Goal: Task Accomplishment & Management: Use online tool/utility

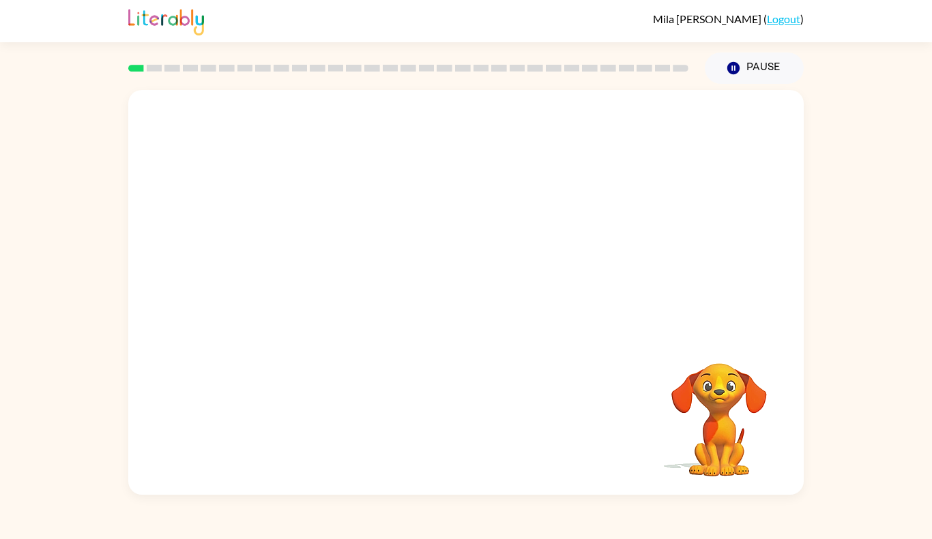
click at [854, 206] on div "Your browser must support playing .mp4 files to use Literably. Please try using…" at bounding box center [466, 289] width 932 height 411
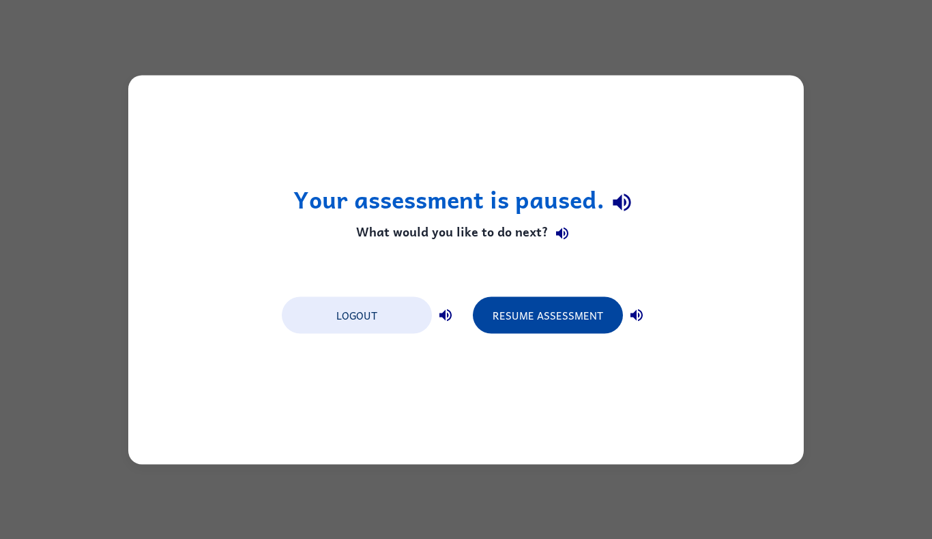
click at [575, 297] on button "Resume Assessment" at bounding box center [548, 315] width 150 height 37
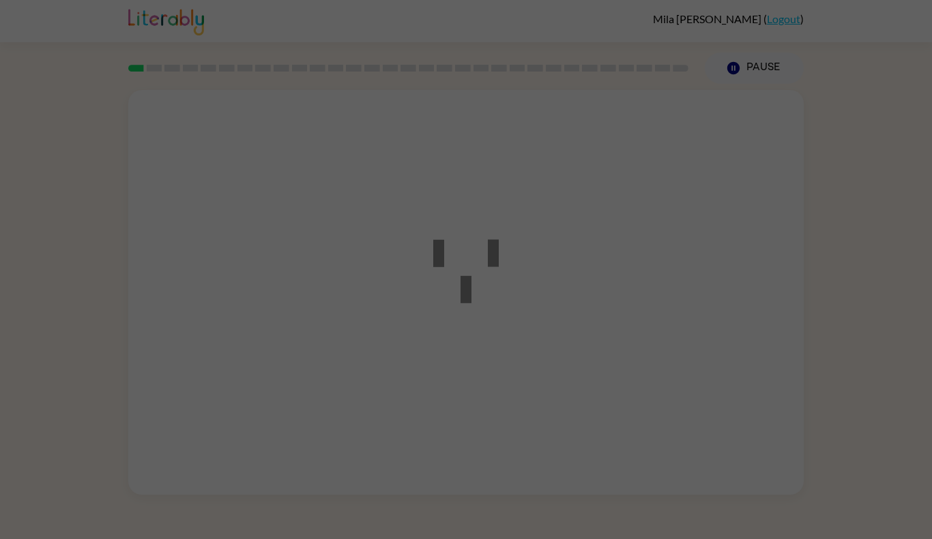
click at [513, 321] on div at bounding box center [465, 270] width 123 height 154
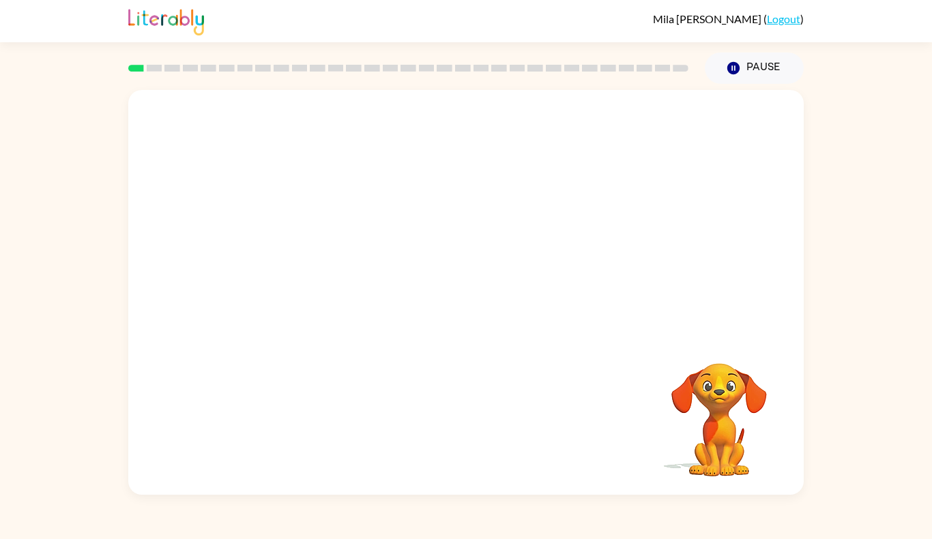
click at [366, 131] on video "Your browser must support playing .mp4 files to use Literably. Please try using…" at bounding box center [465, 212] width 675 height 245
click at [473, 289] on div at bounding box center [465, 300] width 87 height 50
click at [479, 299] on div at bounding box center [465, 300] width 87 height 50
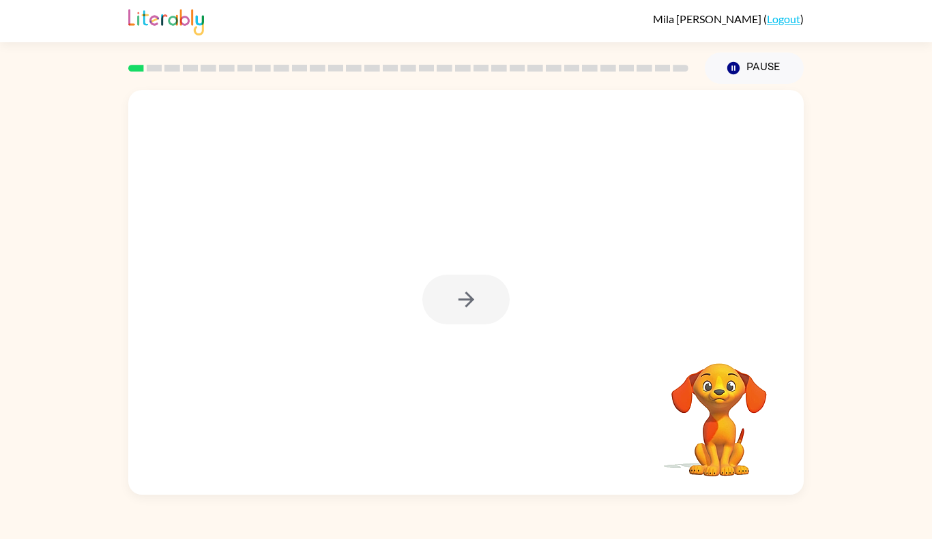
click at [479, 299] on div at bounding box center [465, 300] width 87 height 50
click at [479, 299] on button "button" at bounding box center [465, 300] width 87 height 50
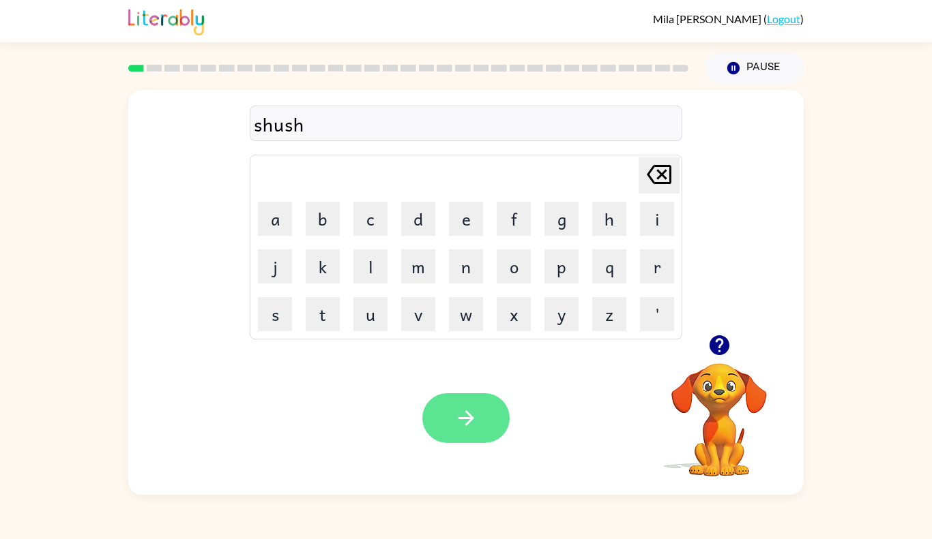
click at [478, 416] on button "button" at bounding box center [465, 419] width 87 height 50
click at [492, 432] on button "button" at bounding box center [465, 419] width 87 height 50
click at [485, 433] on button "button" at bounding box center [465, 419] width 87 height 50
click at [463, 404] on button "button" at bounding box center [465, 419] width 87 height 50
click at [480, 431] on button "button" at bounding box center [465, 419] width 87 height 50
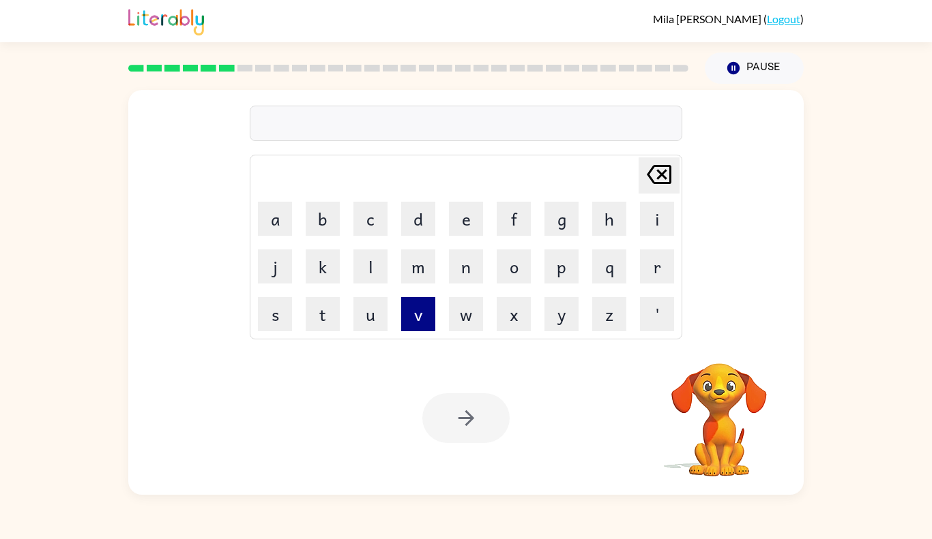
click at [424, 327] on button "v" at bounding box center [418, 314] width 34 height 34
click at [278, 226] on button "a" at bounding box center [275, 219] width 34 height 34
type button "a"
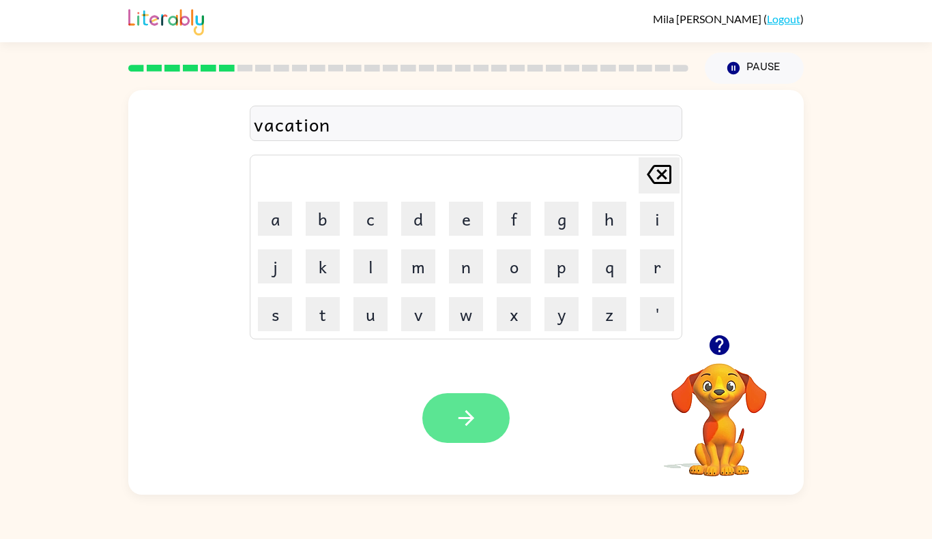
click at [461, 417] on icon "button" at bounding box center [466, 419] width 16 height 16
click at [477, 426] on icon "button" at bounding box center [466, 418] width 24 height 24
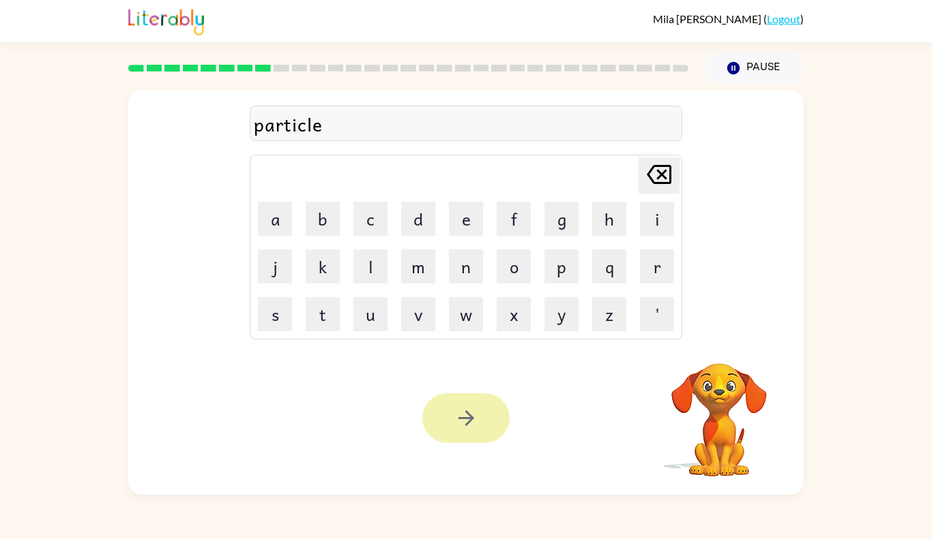
click at [476, 402] on button "button" at bounding box center [465, 419] width 87 height 50
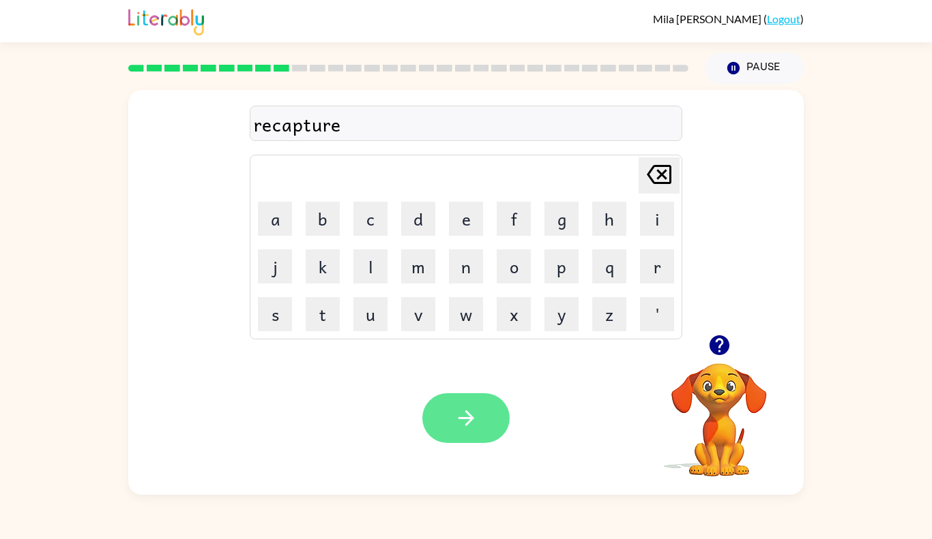
click at [482, 427] on button "button" at bounding box center [465, 419] width 87 height 50
click at [420, 372] on div "Your browser must support playing .mp4 files to use Literably. Please try using…" at bounding box center [465, 418] width 675 height 153
click at [441, 407] on button "button" at bounding box center [465, 419] width 87 height 50
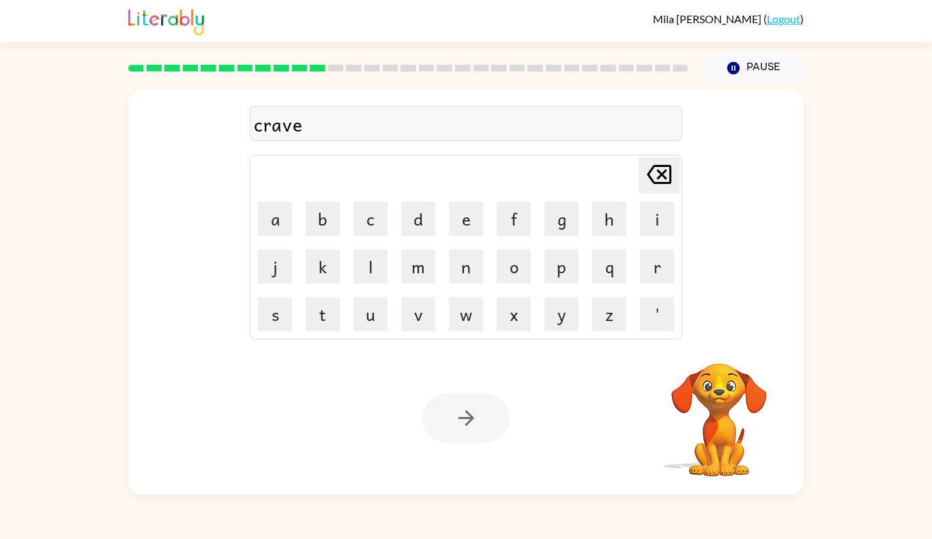
click at [441, 407] on div at bounding box center [465, 419] width 87 height 50
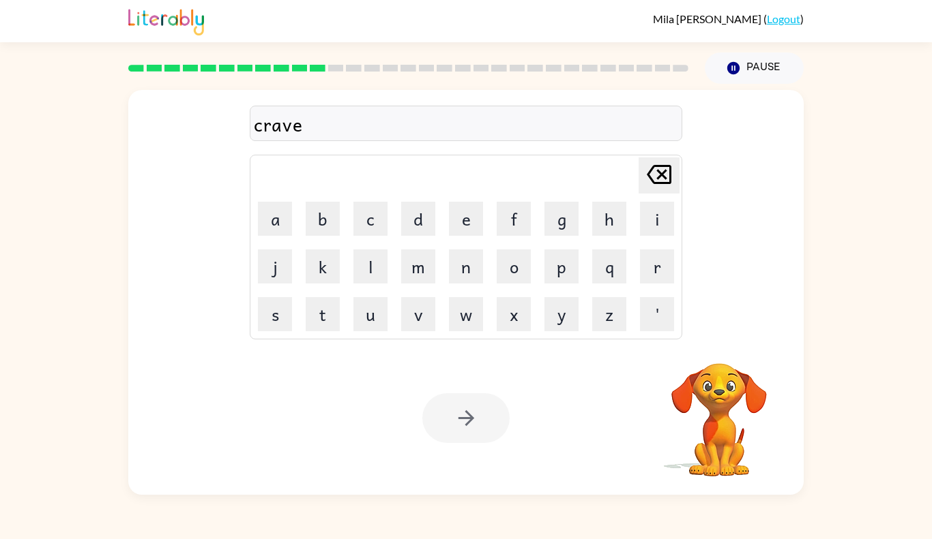
click at [441, 407] on div at bounding box center [465, 419] width 87 height 50
click at [441, 407] on button "button" at bounding box center [465, 419] width 87 height 50
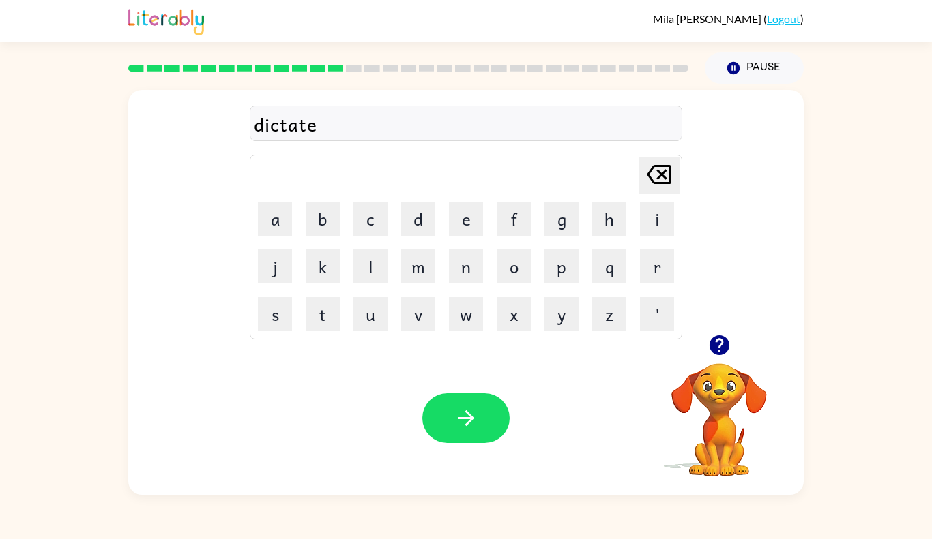
click at [462, 417] on icon "button" at bounding box center [466, 419] width 16 height 16
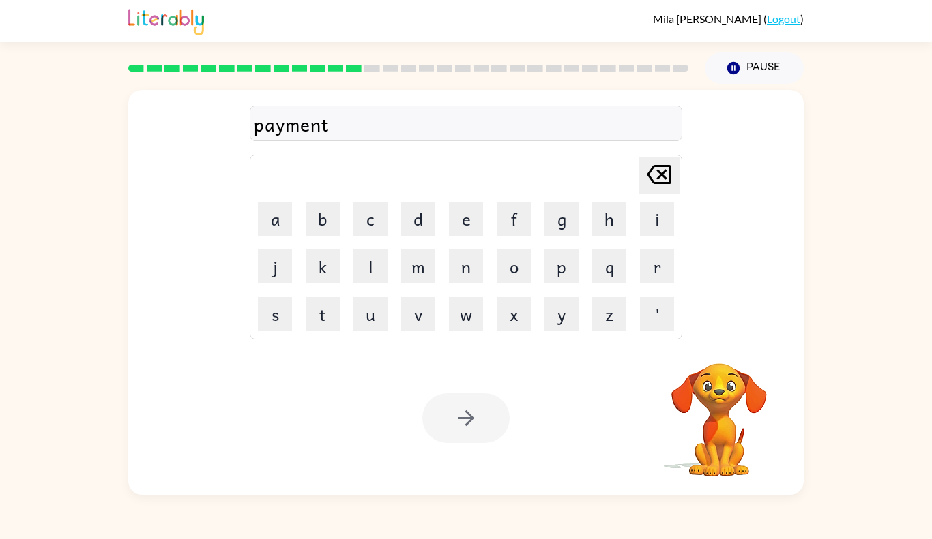
click at [456, 424] on div at bounding box center [465, 419] width 87 height 50
click at [456, 424] on icon "button" at bounding box center [466, 418] width 24 height 24
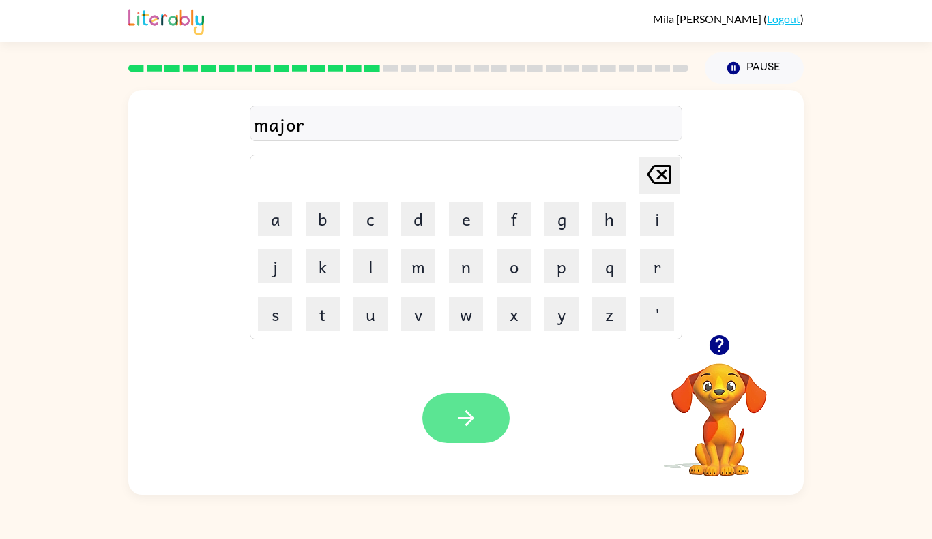
click at [479, 434] on button "button" at bounding box center [465, 419] width 87 height 50
click at [473, 421] on div at bounding box center [465, 419] width 87 height 50
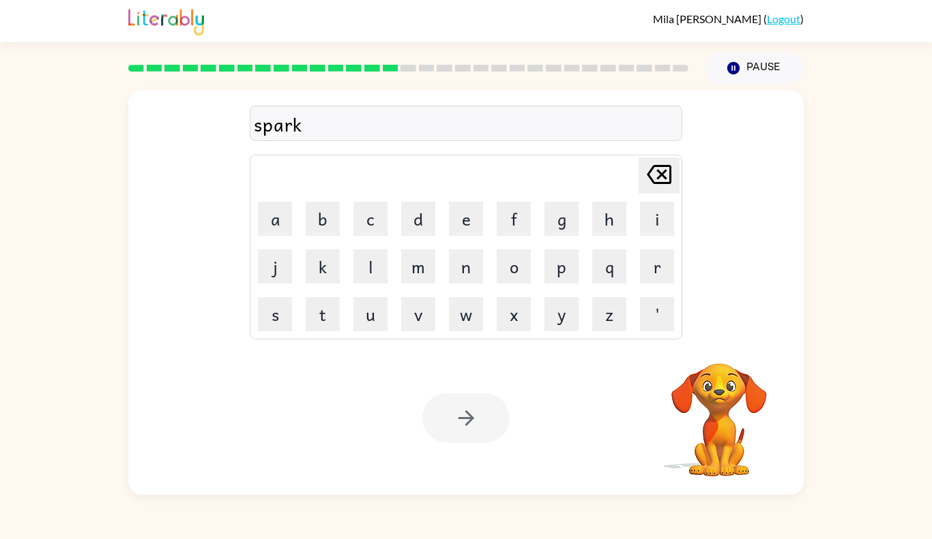
click at [473, 421] on icon "button" at bounding box center [466, 418] width 24 height 24
click at [475, 421] on div at bounding box center [465, 419] width 87 height 50
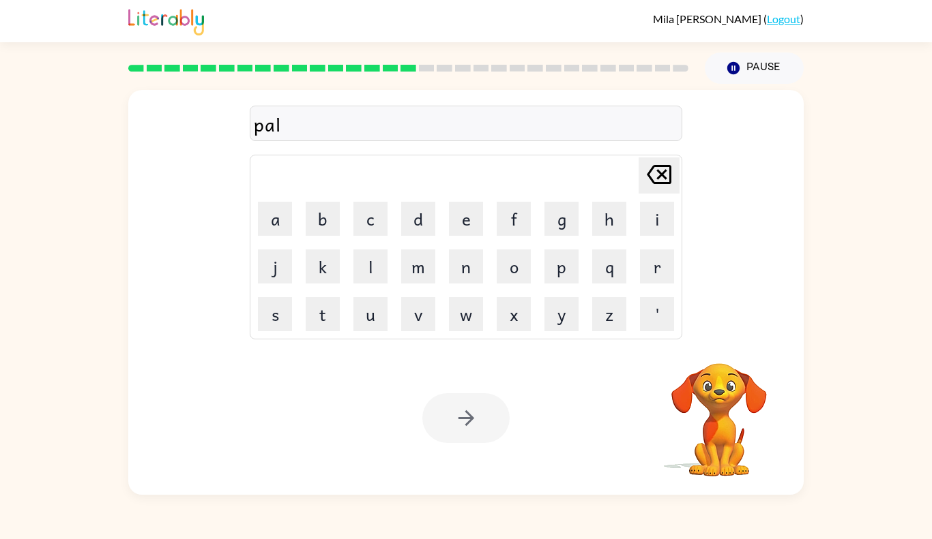
click at [475, 421] on div at bounding box center [465, 419] width 87 height 50
click at [475, 421] on icon "button" at bounding box center [466, 418] width 24 height 24
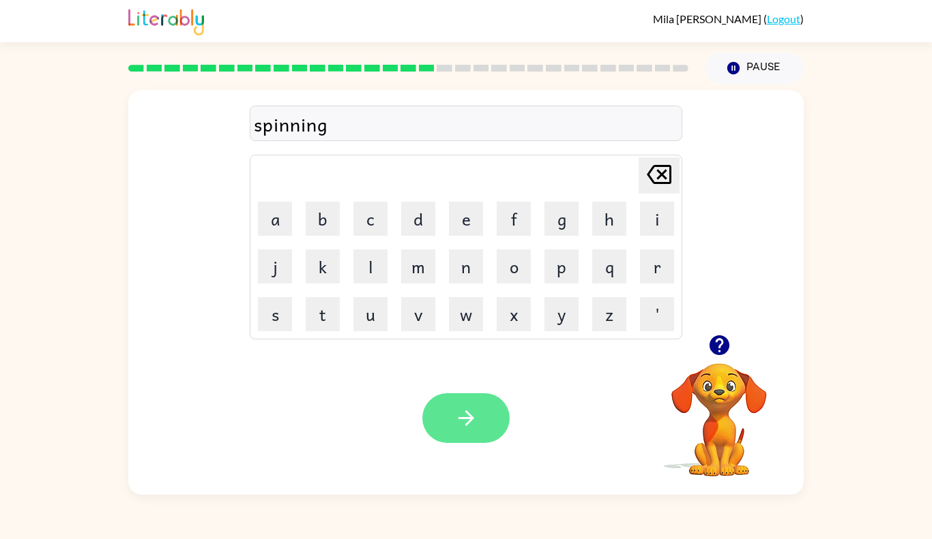
click at [478, 428] on button "button" at bounding box center [465, 419] width 87 height 50
click at [488, 432] on button "button" at bounding box center [465, 419] width 87 height 50
click at [486, 428] on button "button" at bounding box center [465, 419] width 87 height 50
click at [474, 428] on icon "button" at bounding box center [466, 418] width 24 height 24
click at [481, 432] on button "button" at bounding box center [465, 419] width 87 height 50
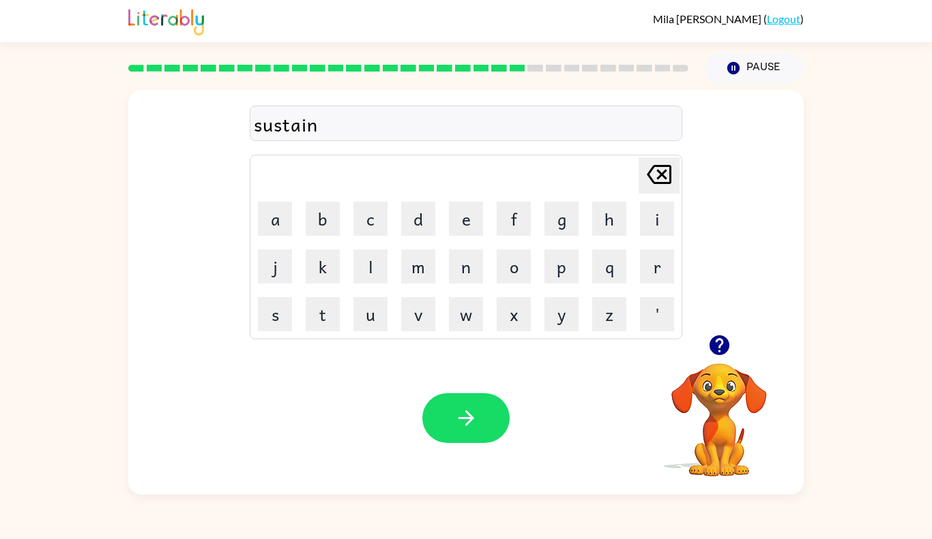
click at [471, 423] on icon "button" at bounding box center [466, 418] width 24 height 24
click at [470, 422] on icon "button" at bounding box center [466, 418] width 24 height 24
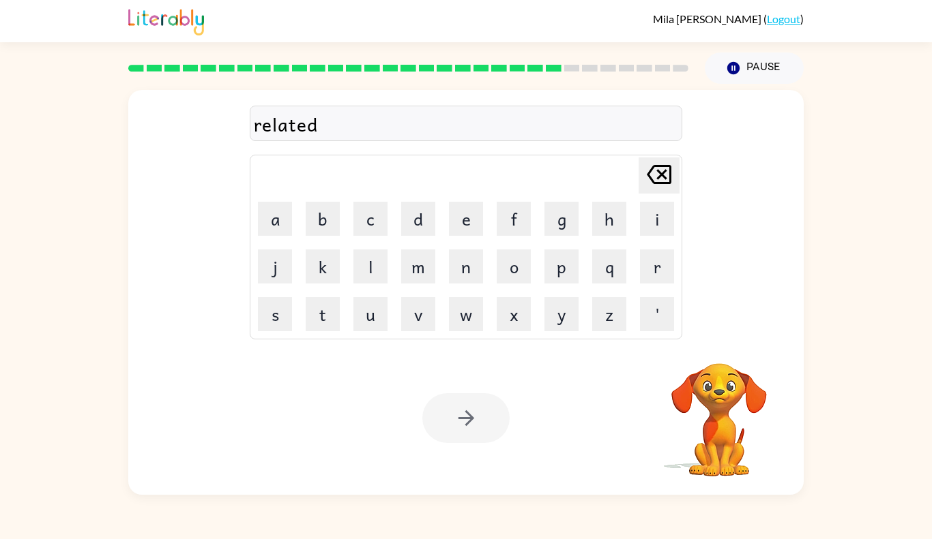
click at [470, 422] on div at bounding box center [465, 419] width 87 height 50
click at [470, 422] on icon "button" at bounding box center [466, 418] width 24 height 24
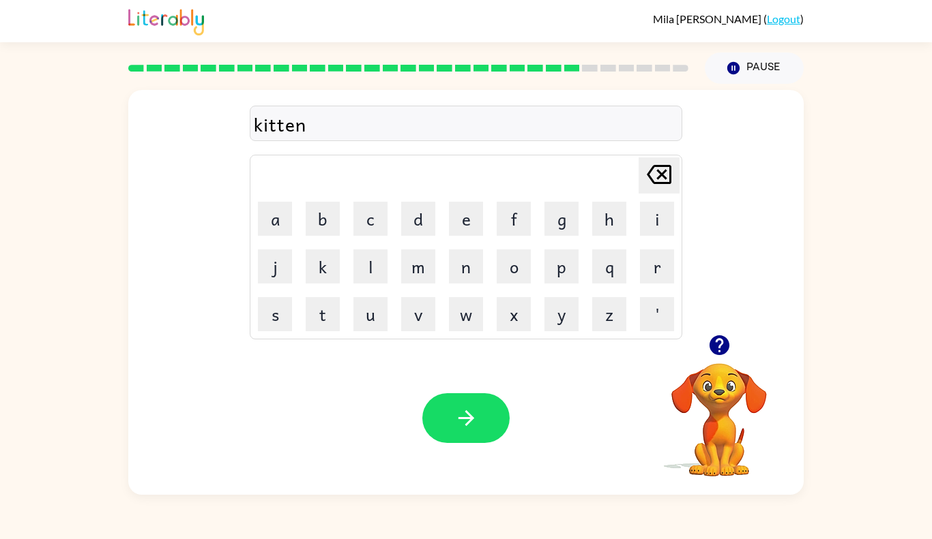
click at [470, 422] on icon "button" at bounding box center [466, 418] width 24 height 24
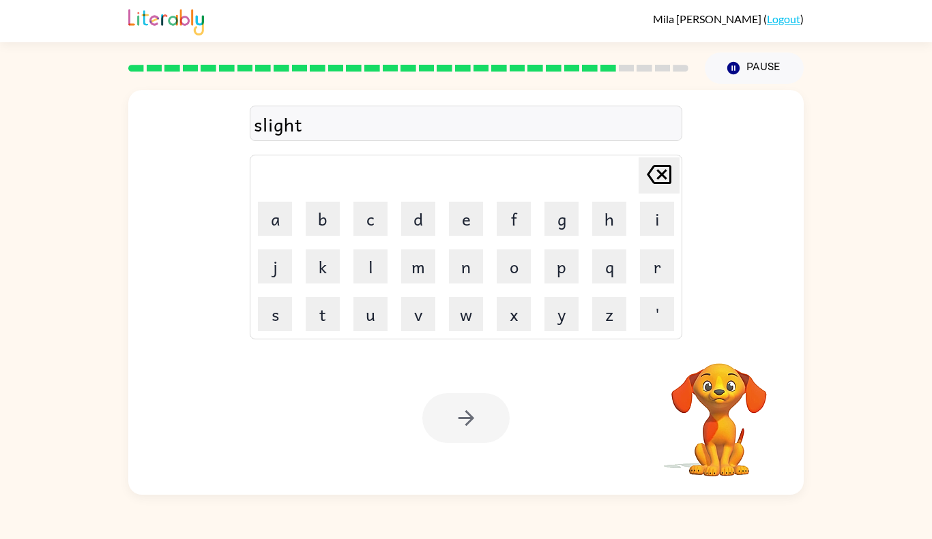
click at [472, 422] on div at bounding box center [465, 419] width 87 height 50
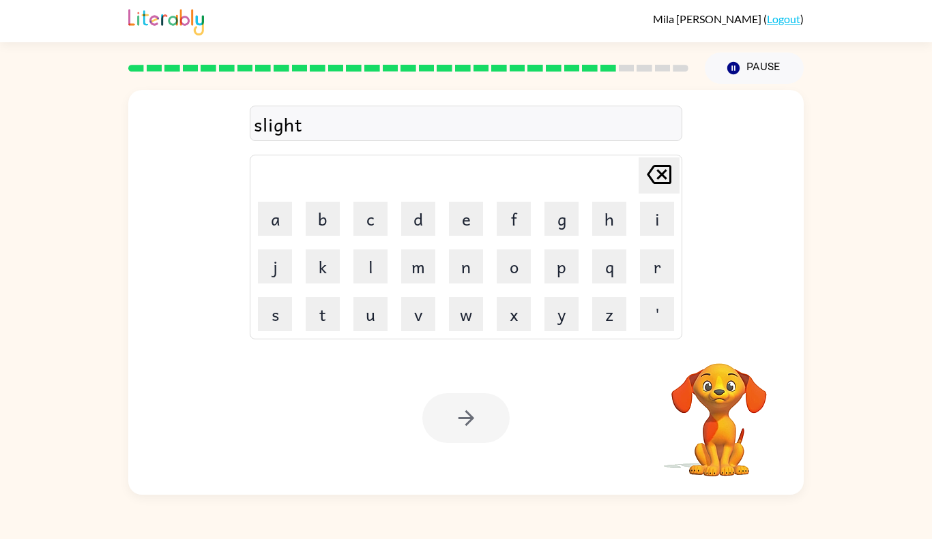
click at [472, 422] on div at bounding box center [465, 419] width 87 height 50
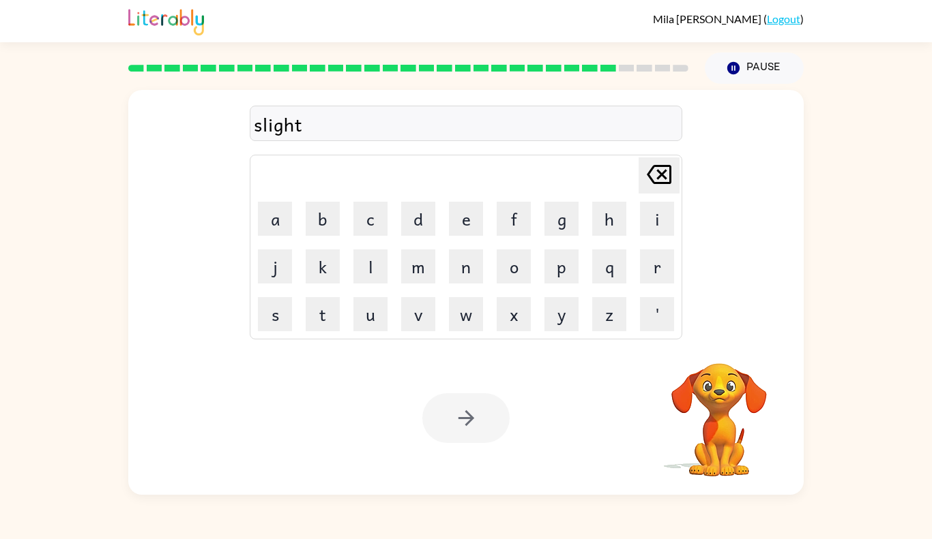
click at [472, 422] on div at bounding box center [465, 419] width 87 height 50
click at [472, 422] on icon "button" at bounding box center [466, 418] width 24 height 24
click at [472, 422] on div at bounding box center [465, 419] width 87 height 50
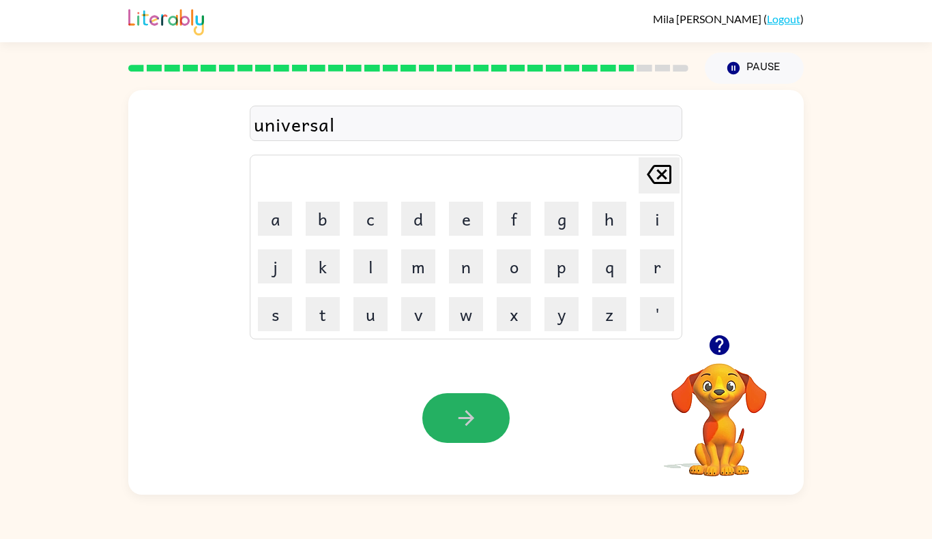
click at [472, 422] on icon "button" at bounding box center [466, 418] width 24 height 24
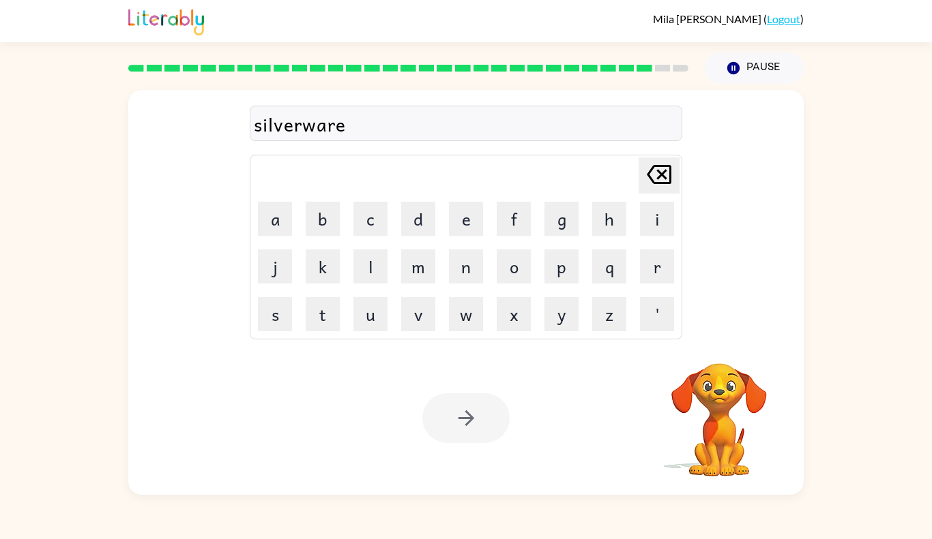
click at [472, 422] on div at bounding box center [465, 419] width 87 height 50
click at [472, 422] on icon "button" at bounding box center [466, 418] width 24 height 24
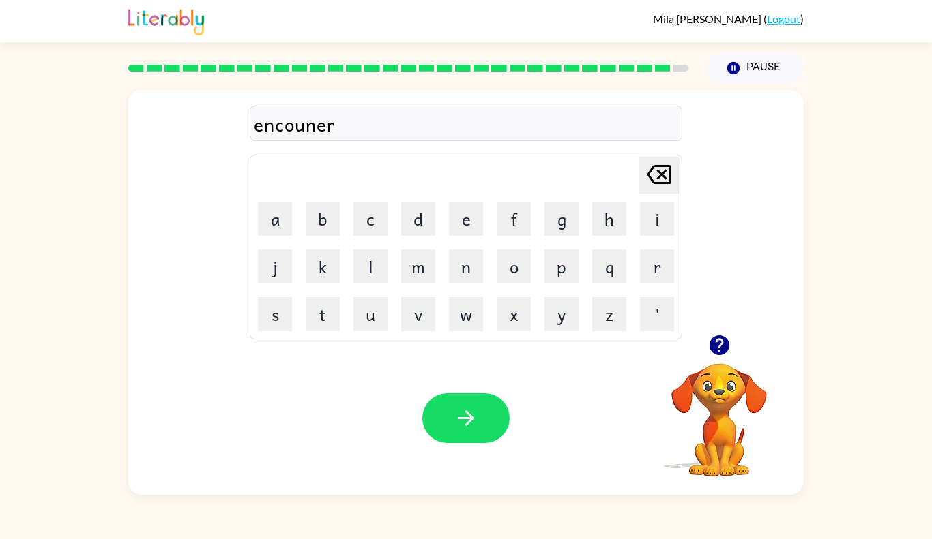
click at [472, 422] on icon "button" at bounding box center [466, 418] width 24 height 24
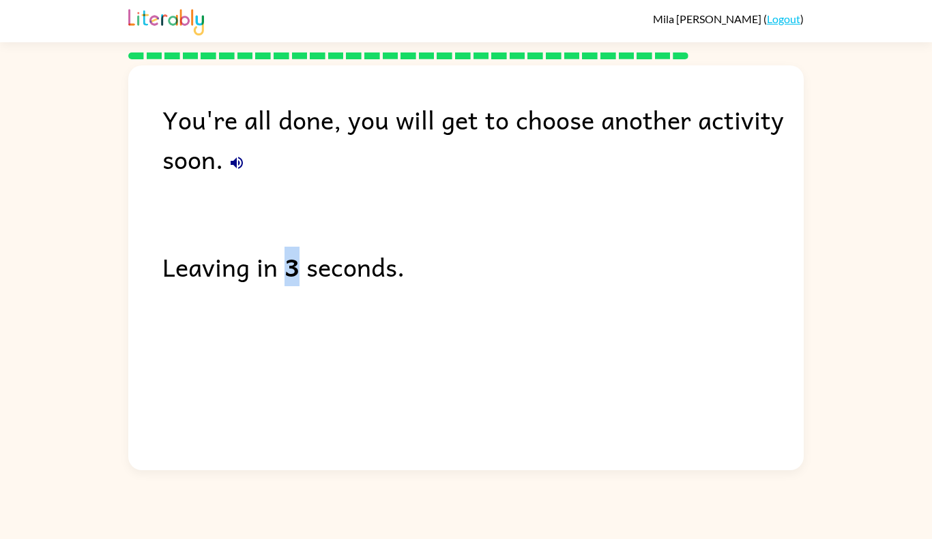
drag, startPoint x: 297, startPoint y: 273, endPoint x: 286, endPoint y: 273, distance: 11.6
click at [286, 273] on b "3" at bounding box center [291, 267] width 15 height 40
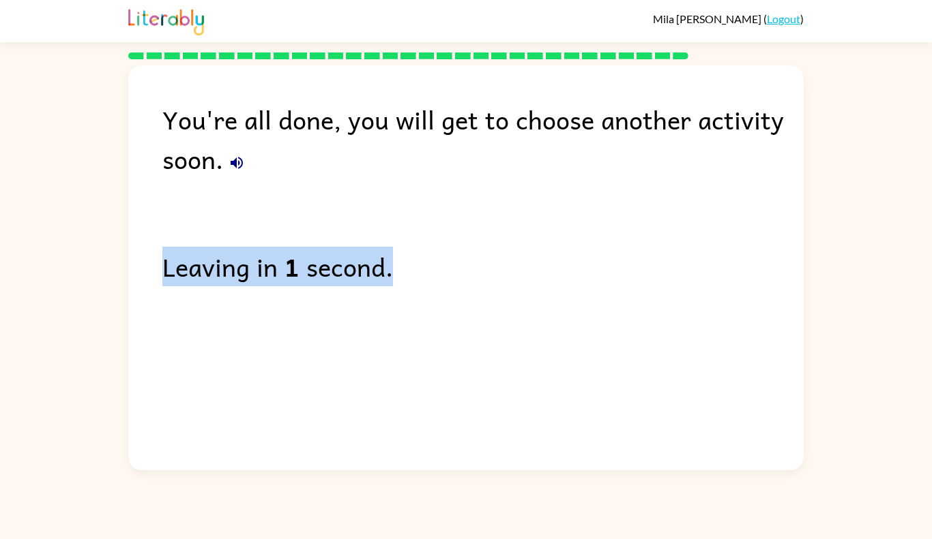
drag, startPoint x: 419, startPoint y: 262, endPoint x: 164, endPoint y: 276, distance: 255.4
click at [164, 276] on div "Leaving in 1 second." at bounding box center [482, 267] width 641 height 40
